Goal: Complete application form: Complete application form

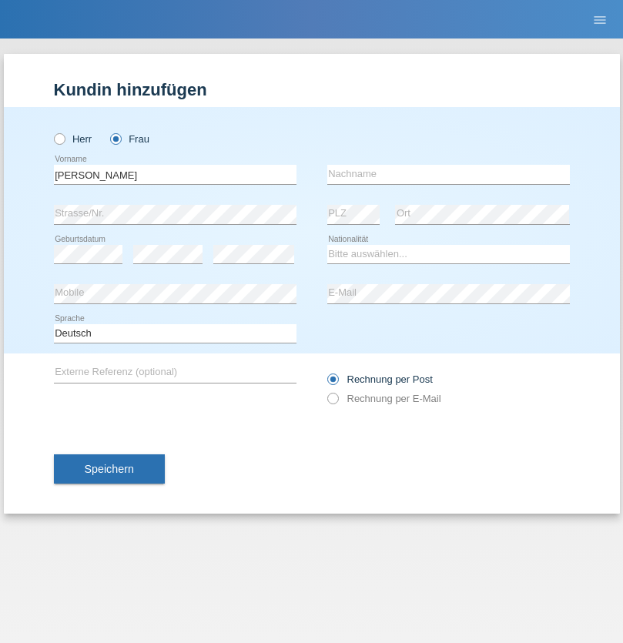
type input "[PERSON_NAME]"
click at [448, 174] on input "text" at bounding box center [448, 174] width 243 height 19
type input "[PERSON_NAME]"
select select "CH"
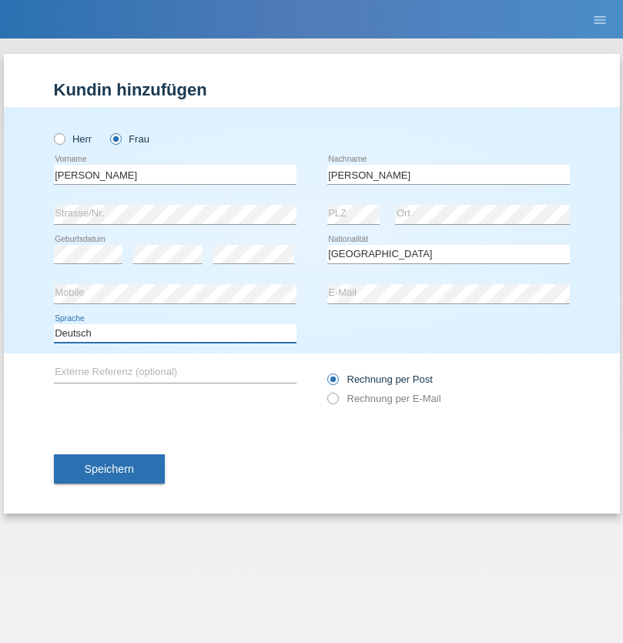
select select "en"
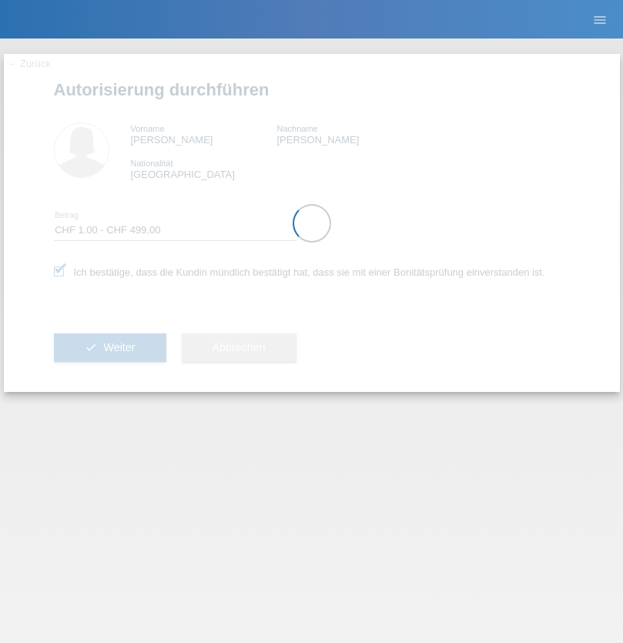
select select "1"
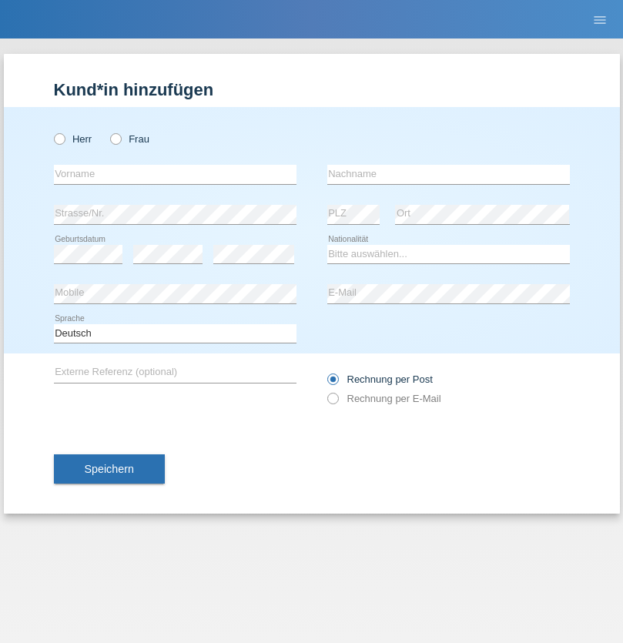
radio input "true"
click at [175, 174] on input "text" at bounding box center [175, 174] width 243 height 19
type input "Ketty"
click at [448, 174] on input "text" at bounding box center [448, 174] width 243 height 19
type input "Kalupnath"
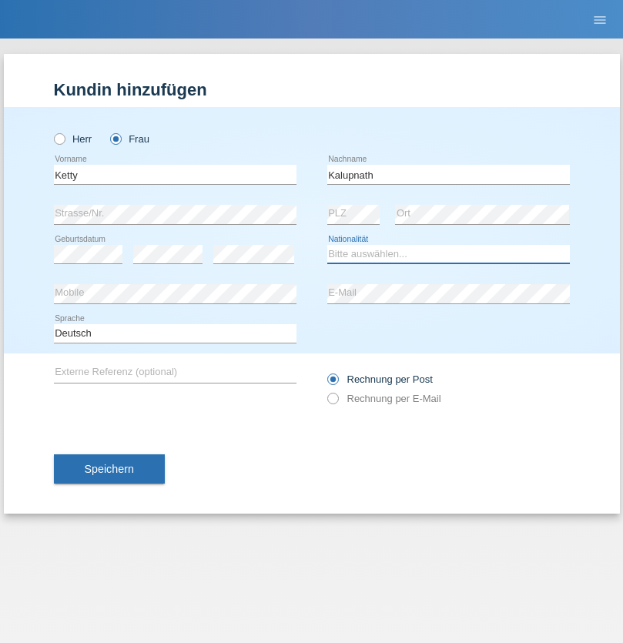
select select "CH"
